Goal: Communication & Community: Answer question/provide support

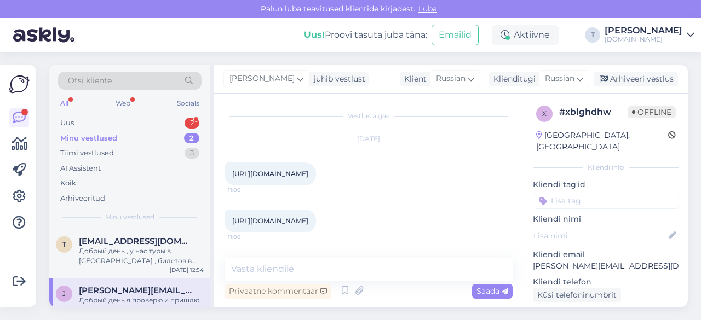
click at [121, 120] on div "Uus 2" at bounding box center [130, 123] width 144 height 15
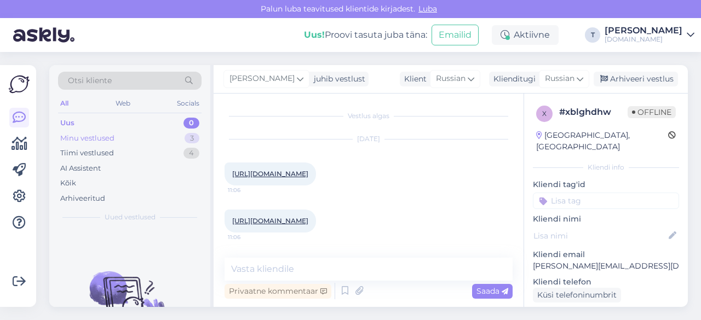
click at [124, 136] on div "Minu vestlused 3" at bounding box center [130, 138] width 144 height 15
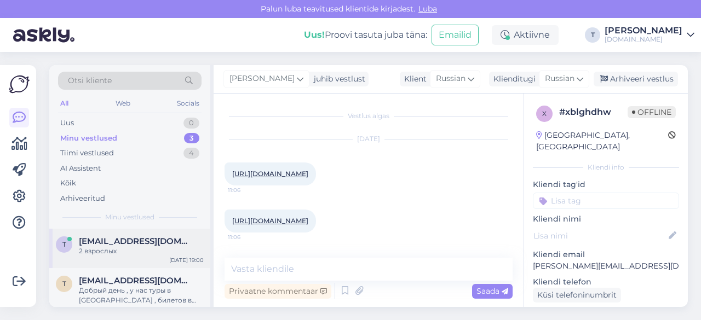
click at [112, 244] on span "[EMAIL_ADDRESS][DOMAIN_NAME]" at bounding box center [136, 242] width 114 height 10
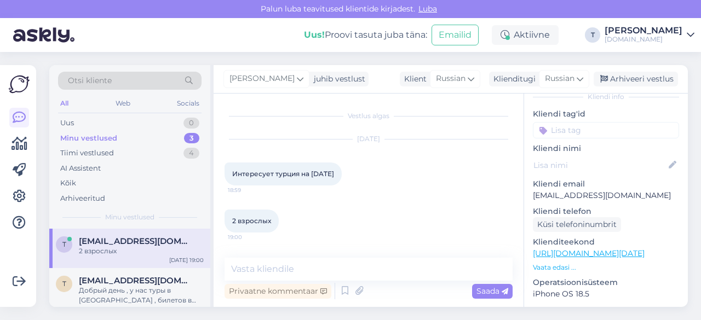
scroll to position [110, 0]
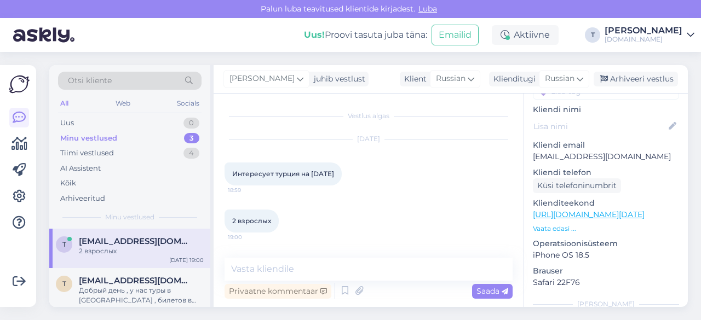
click at [557, 224] on p "Vaata edasi ..." at bounding box center [606, 229] width 146 height 10
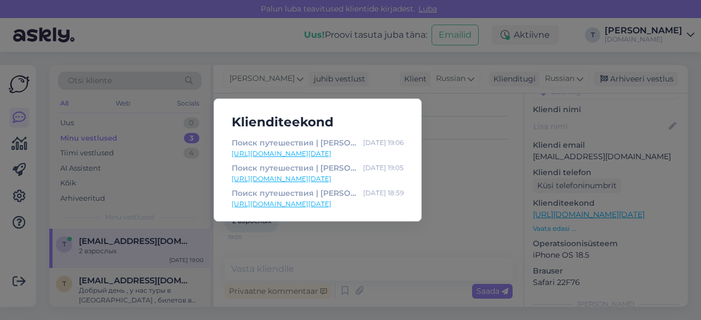
click at [450, 199] on div "Klienditeekond Поиск путешествия | Tuusik [DATE] 19:06 [URL][DOMAIN_NAME][DATE]…" at bounding box center [350, 160] width 701 height 320
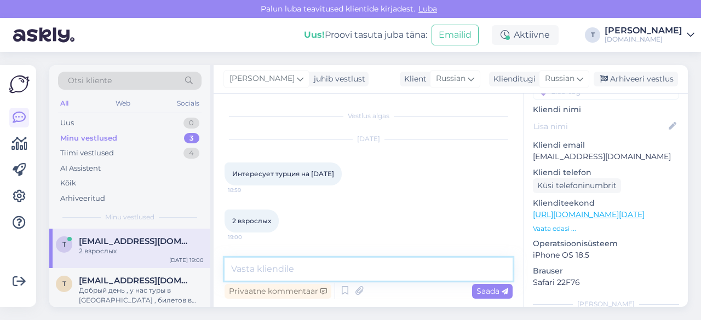
click at [329, 268] on textarea at bounding box center [369, 269] width 288 height 23
type textarea "C"
type textarea "L"
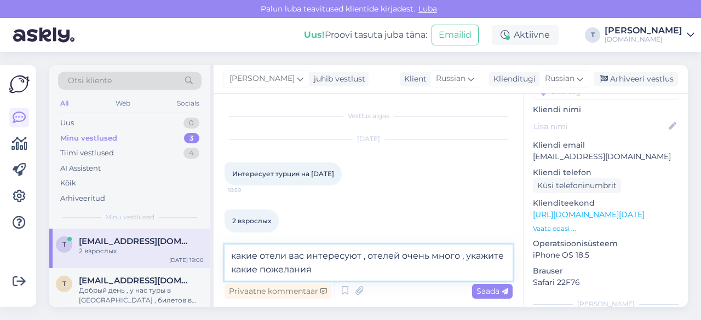
type textarea "какие отели вас интересуют , отелей очень много , укажите какие пожелания"
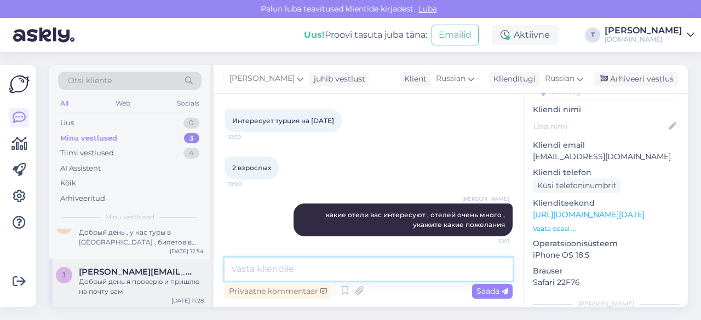
scroll to position [68, 0]
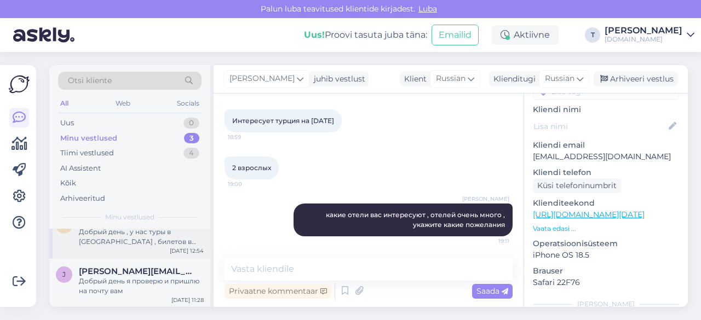
click at [146, 239] on div "Добрый день , у нас туры в [GEOGRAPHIC_DATA] , билетов в [GEOGRAPHIC_DATA] у на…" at bounding box center [141, 237] width 125 height 20
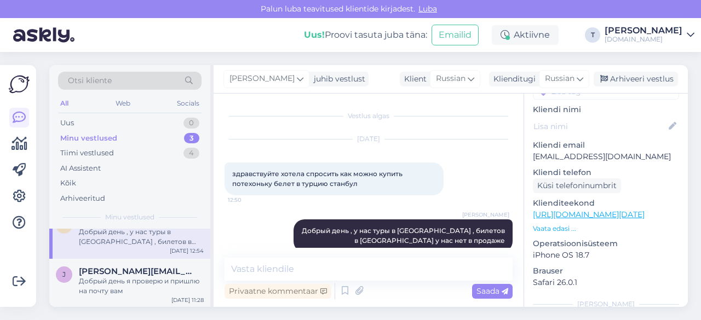
scroll to position [16, 0]
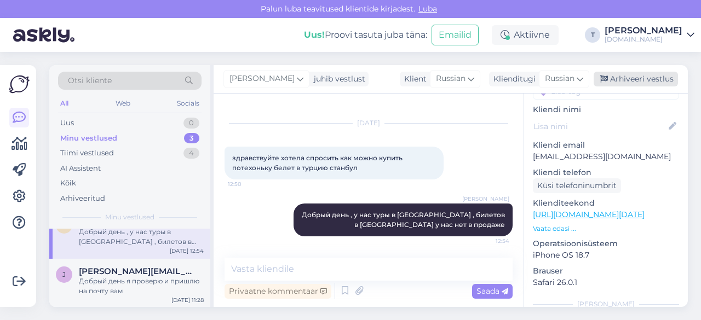
click at [612, 83] on div "Arhiveeri vestlus" at bounding box center [636, 79] width 84 height 15
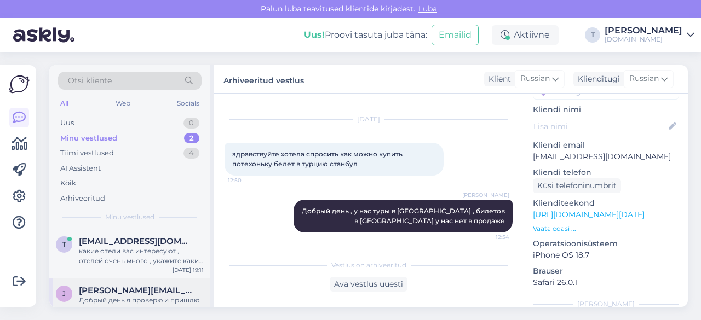
click at [88, 297] on div "Добрый день я проверю и пришлю на почту вам" at bounding box center [141, 306] width 125 height 20
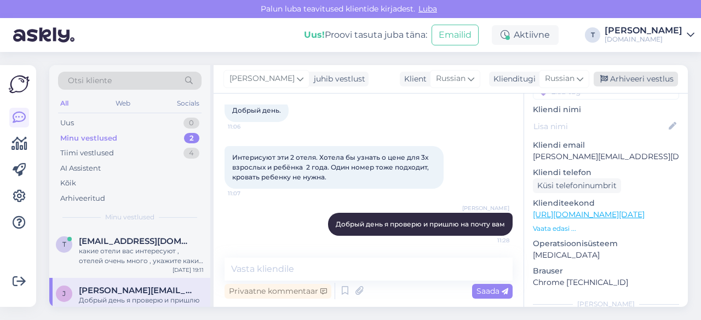
click at [627, 76] on div "Arhiveeri vestlus" at bounding box center [636, 79] width 84 height 15
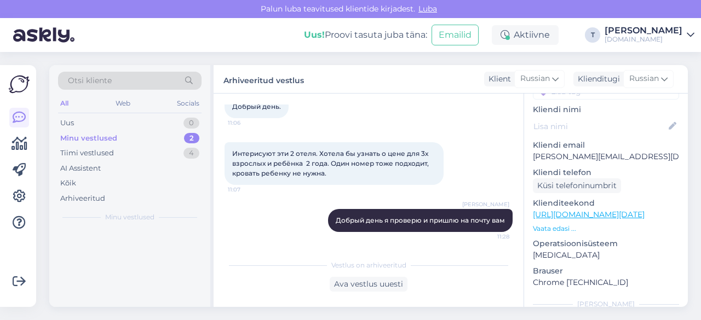
scroll to position [171, 0]
